Goal: Task Accomplishment & Management: Manage account settings

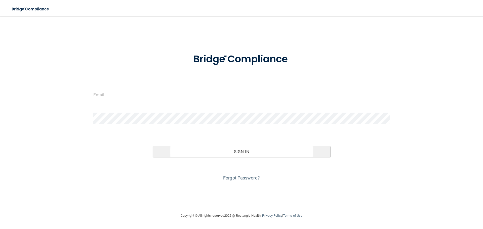
type input "[PERSON_NAME][EMAIL_ADDRESS][DOMAIN_NAME]"
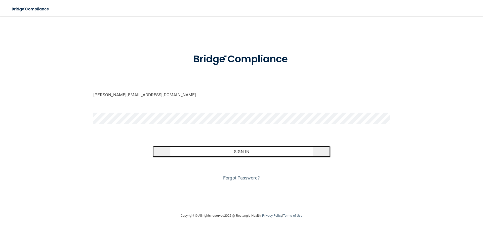
click at [242, 148] on button "Sign In" at bounding box center [242, 151] width 178 height 11
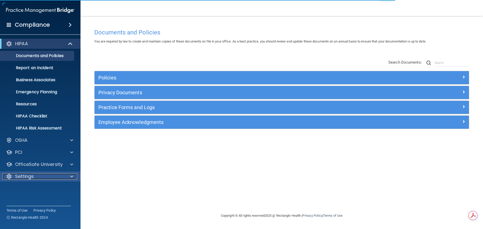
drag, startPoint x: 11, startPoint y: 179, endPoint x: 17, endPoint y: 179, distance: 6.1
click at [11, 179] on div at bounding box center [9, 177] width 6 height 6
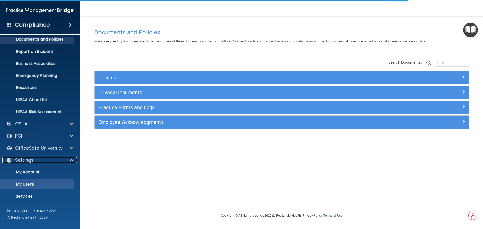
scroll to position [25, 0]
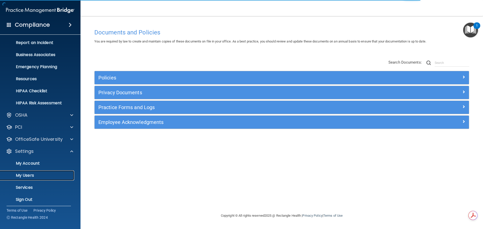
click at [29, 177] on p "My Users" at bounding box center [37, 175] width 69 height 5
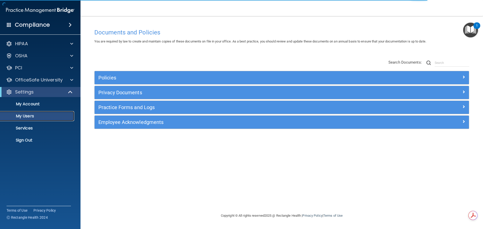
select select "20"
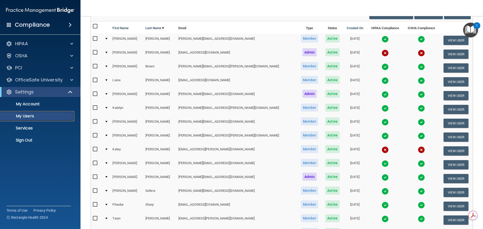
scroll to position [50, 0]
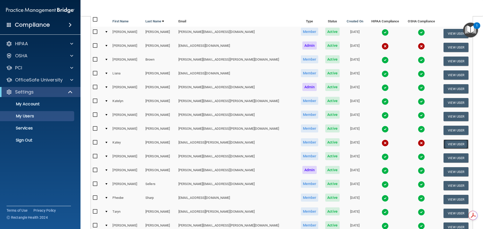
click at [447, 142] on button "View User" at bounding box center [456, 144] width 25 height 9
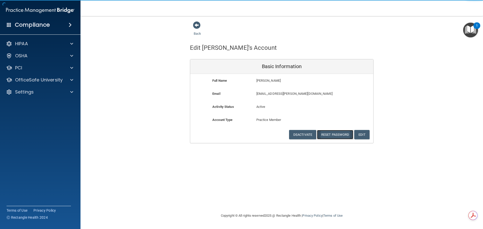
click at [333, 135] on button "Reset Password" at bounding box center [335, 134] width 36 height 9
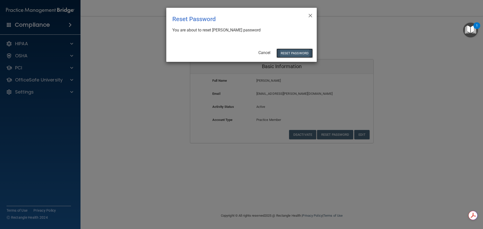
click at [292, 52] on button "Reset Password" at bounding box center [295, 53] width 36 height 9
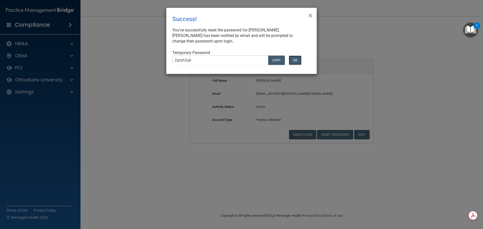
click at [294, 61] on button "OK" at bounding box center [295, 60] width 13 height 9
